Goal: Check status: Check status

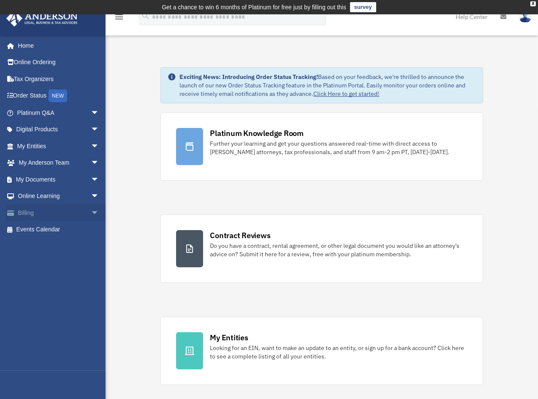
click at [91, 210] on span "arrow_drop_down" at bounding box center [99, 212] width 17 height 17
click at [60, 230] on link "$ Open Invoices" at bounding box center [62, 229] width 100 height 17
click at [43, 230] on link "$ Open Invoices" at bounding box center [62, 229] width 100 height 17
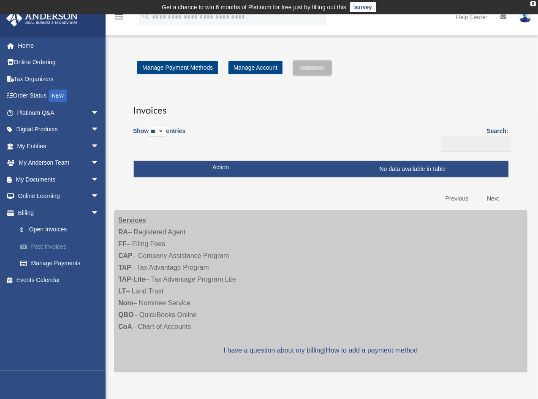
click at [51, 248] on link "Past Invoices" at bounding box center [62, 246] width 100 height 17
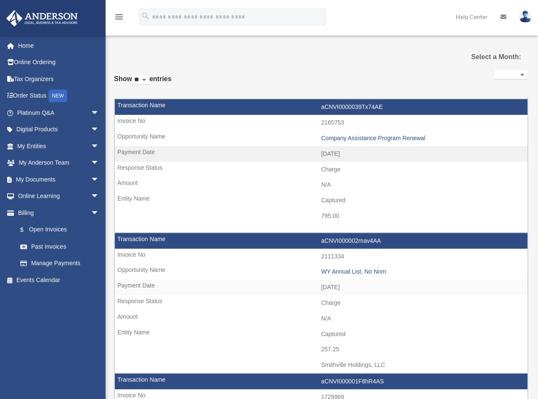
select select
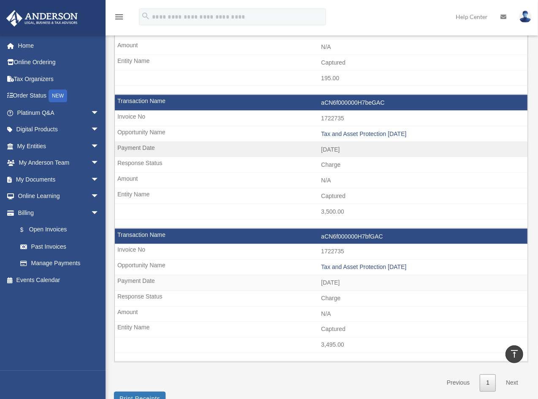
scroll to position [844, 0]
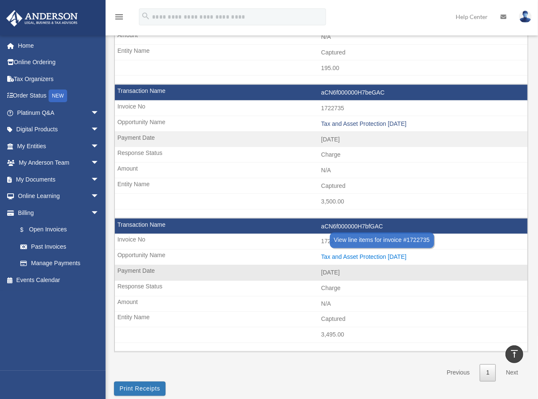
click at [382, 254] on div "Tax and Asset Protection [DATE]" at bounding box center [422, 257] width 202 height 7
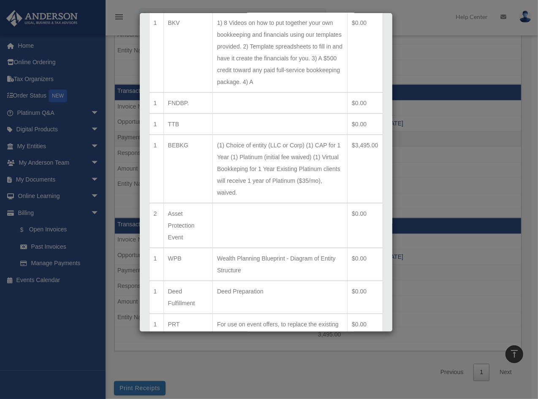
scroll to position [211, 0]
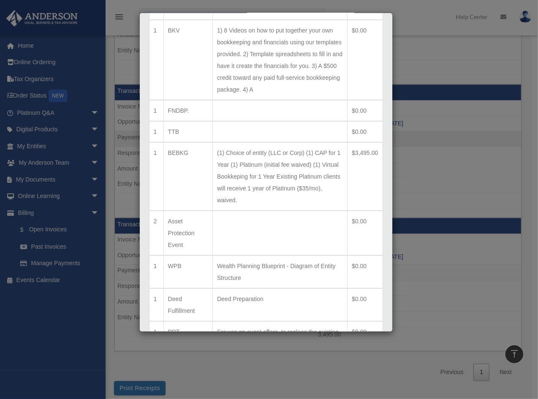
click at [436, 49] on div "Line Items for Invoice #1722735 - $3495 × Qty Item Description Total 1 LLC Form…" at bounding box center [269, 199] width 538 height 399
